Goal: Information Seeking & Learning: Check status

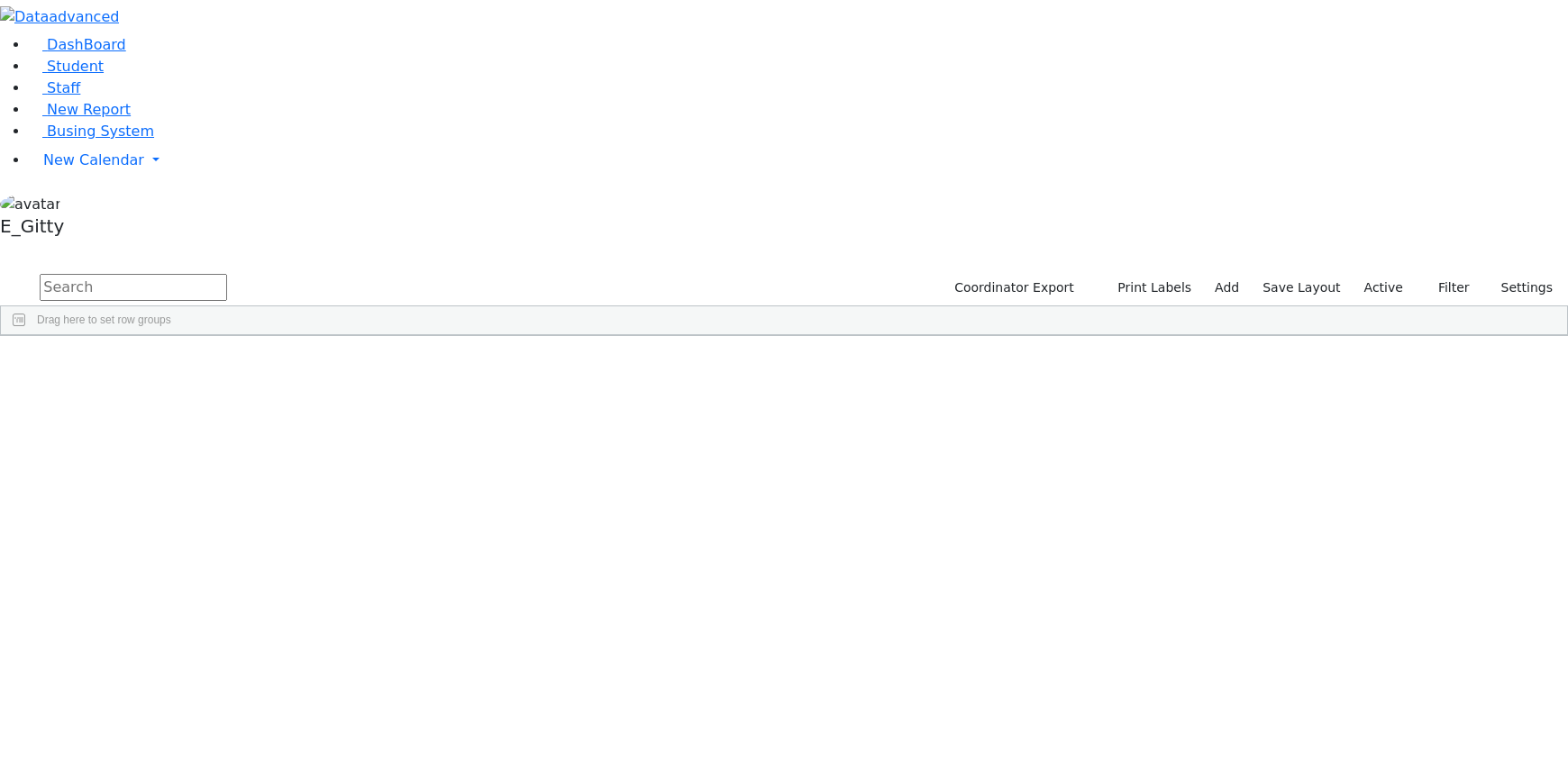
scroll to position [819, 0]
click at [227, 274] on input "text" at bounding box center [134, 287] width 188 height 27
type input "fisch"
click at [207, 437] on div "[PERSON_NAME]" at bounding box center [157, 449] width 101 height 24
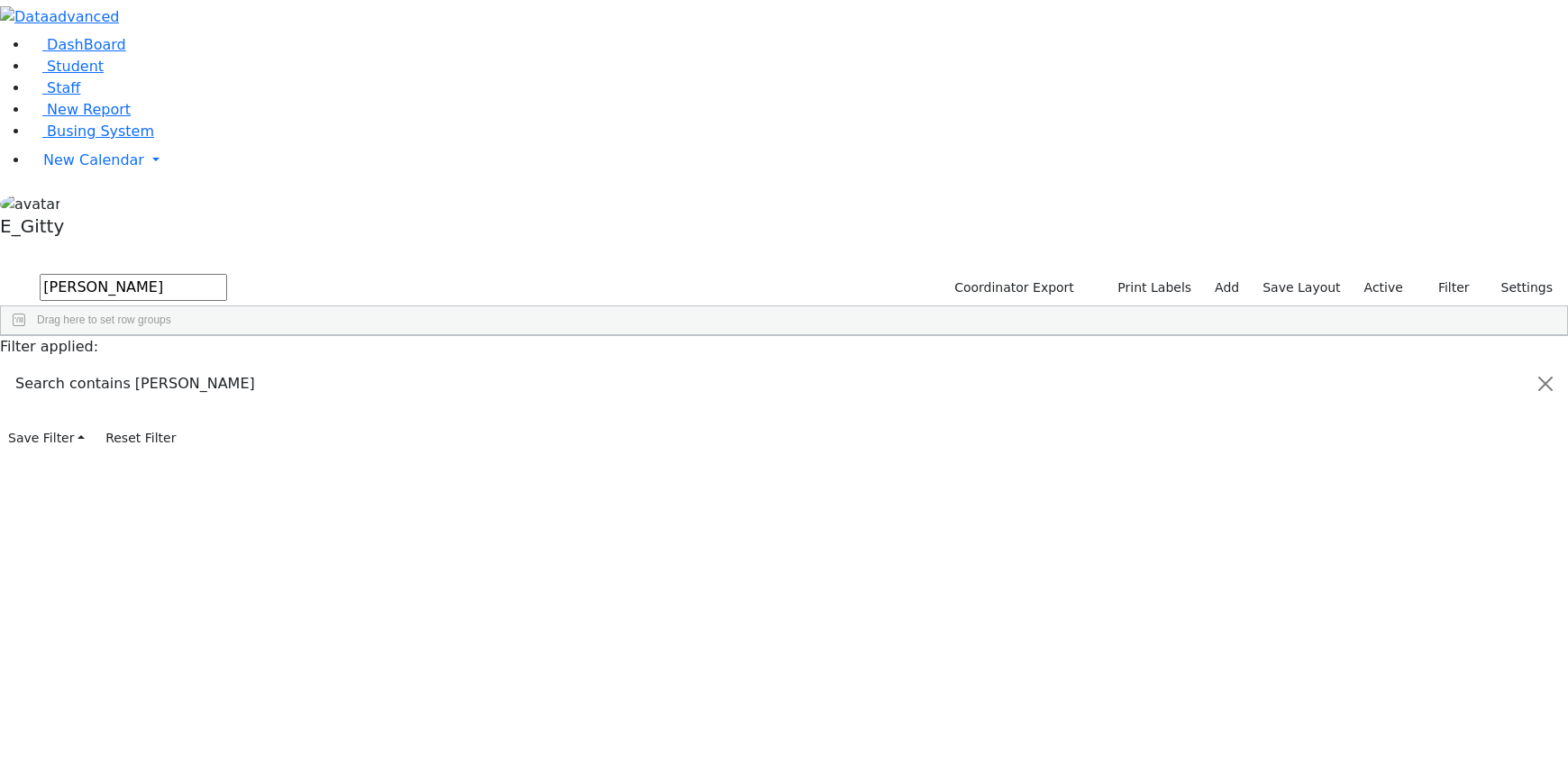
click at [207, 437] on div "[PERSON_NAME]" at bounding box center [157, 449] width 101 height 24
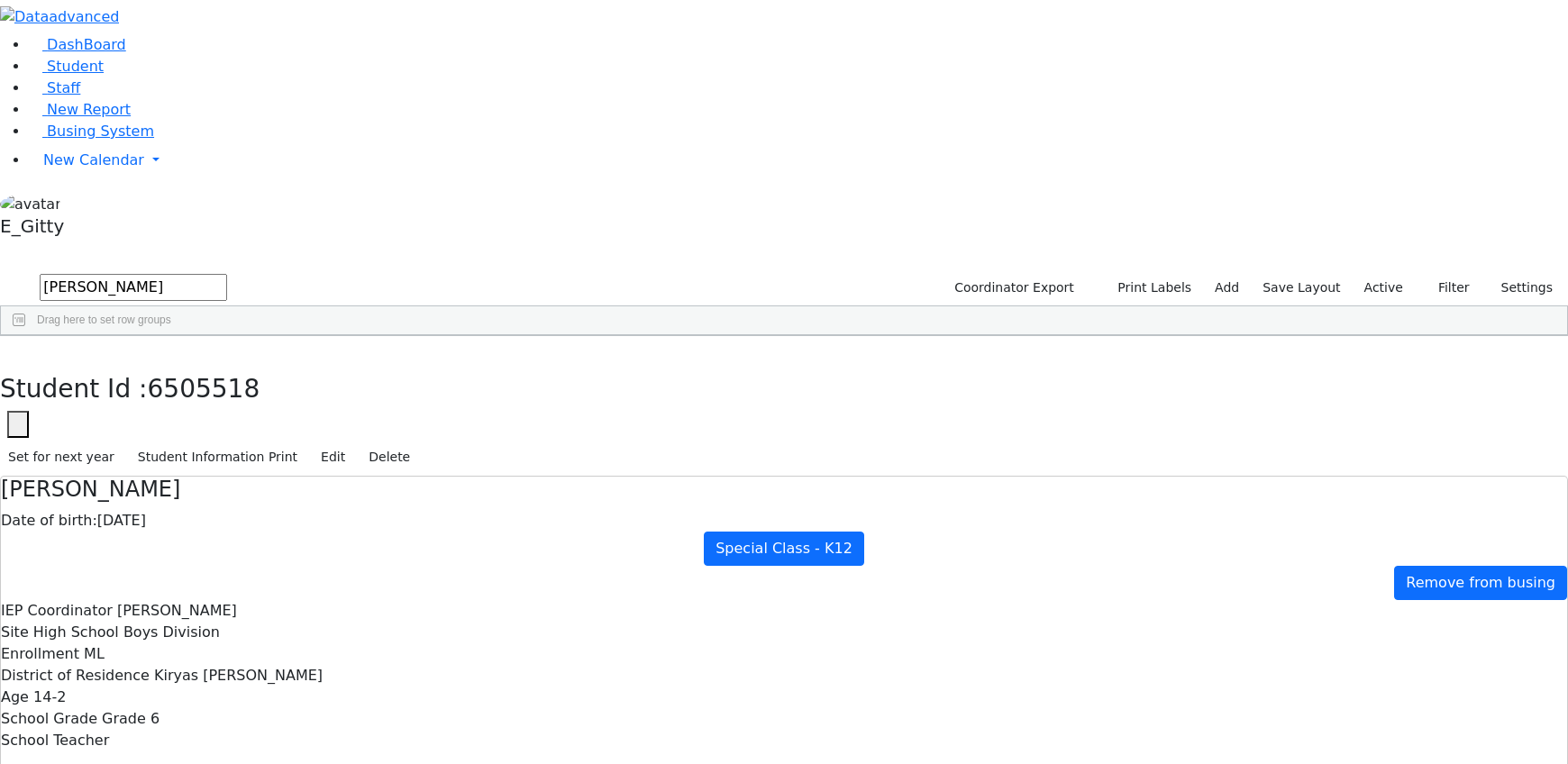
scroll to position [128, 0]
click at [261, 364] on div "6506862 Fischer Rivka 12/26/2012 Rosenberg, Chaya DB Itinerant Girls Kiryas Joe…" at bounding box center [774, 437] width 1547 height 146
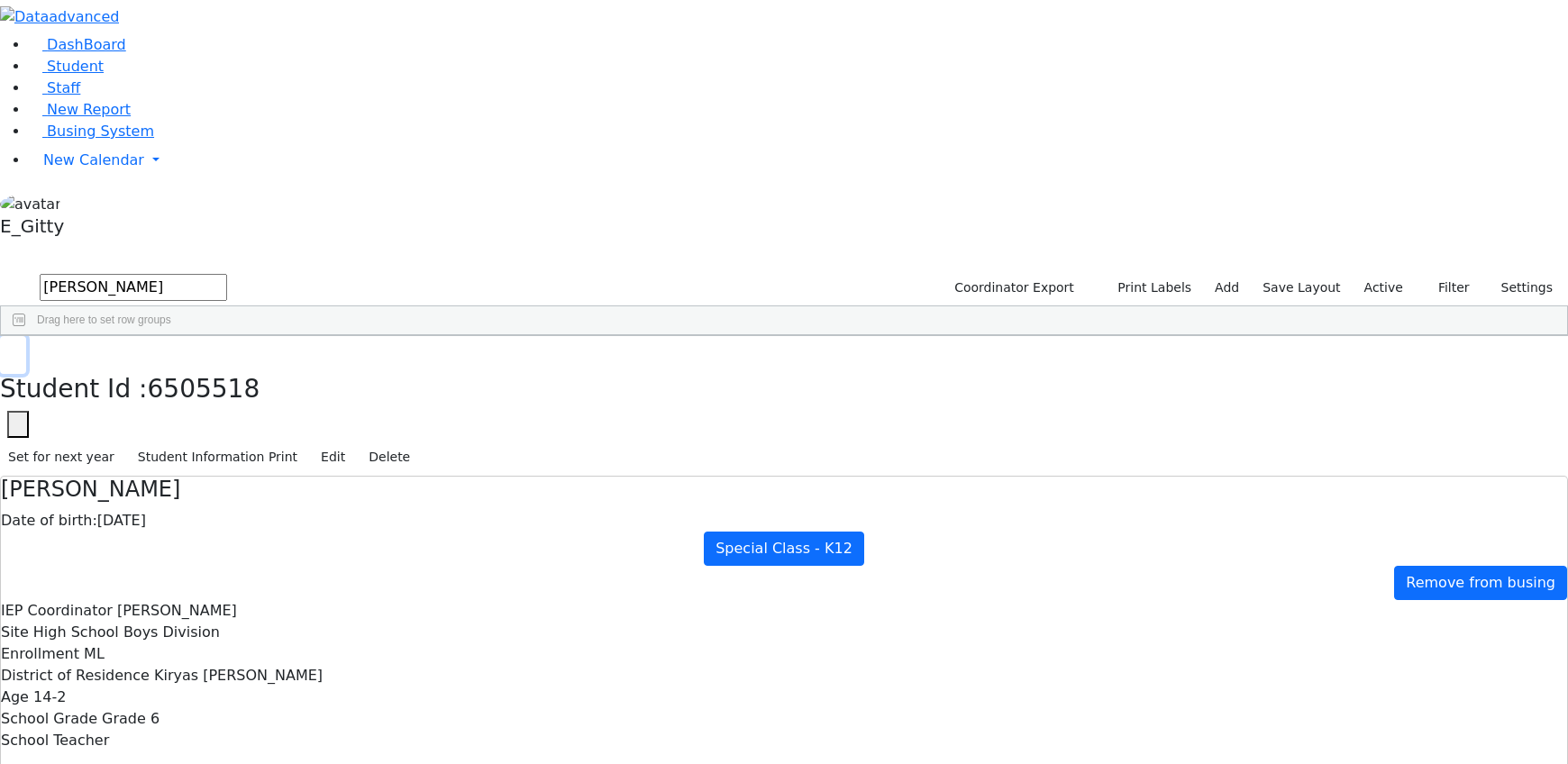
click at [18, 349] on icon "button" at bounding box center [13, 354] width 10 height 11
click at [473, 481] on div "6506862 Fischer Rivka 12/26/2012 Rosenberg, Chaya DB Itinerant Girls Kiryas Joe…" at bounding box center [774, 437] width 1547 height 146
click at [475, 476] on div "6506862 Fischer Rivka 12/26/2012 Rosenberg, Chaya DB Itinerant Girls Kiryas Joe…" at bounding box center [774, 437] width 1547 height 146
click at [80, 97] on link "Staff" at bounding box center [54, 87] width 51 height 17
